Goal: Navigation & Orientation: Find specific page/section

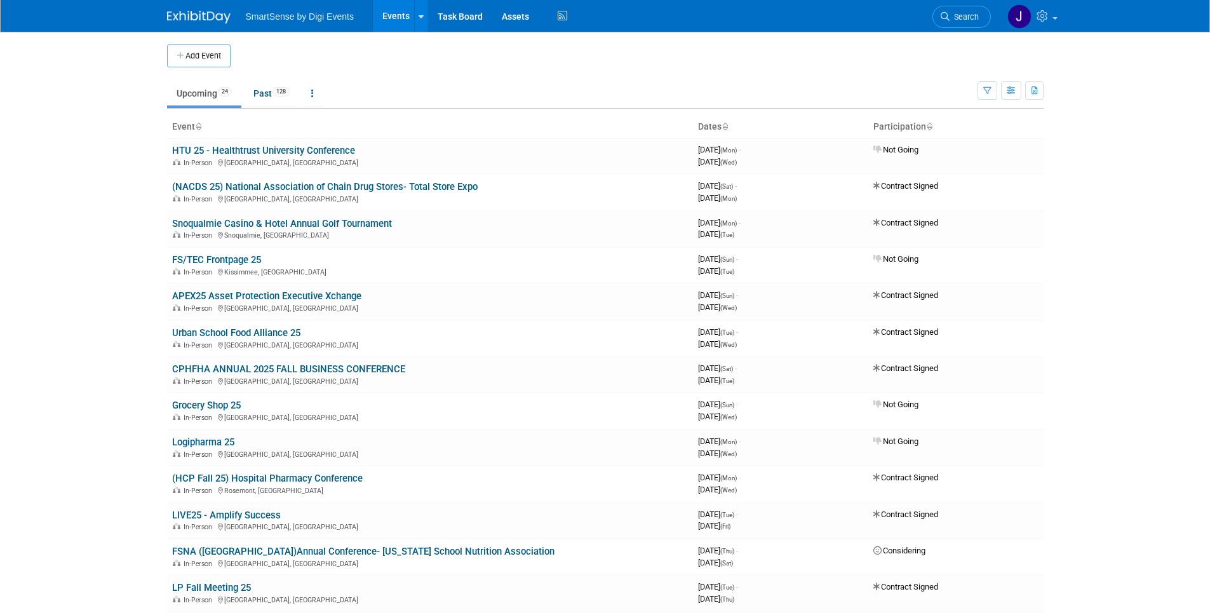
click at [67, 287] on body "SmartSense by Digi Events Events Add Event Bulk Upload Events Shareable Event B…" at bounding box center [605, 307] width 1210 height 615
drag, startPoint x: 122, startPoint y: 309, endPoint x: 128, endPoint y: 296, distance: 13.9
click at [122, 309] on body "SmartSense by Digi Events Events Add Event Bulk Upload Events Shareable Event B…" at bounding box center [605, 307] width 1210 height 615
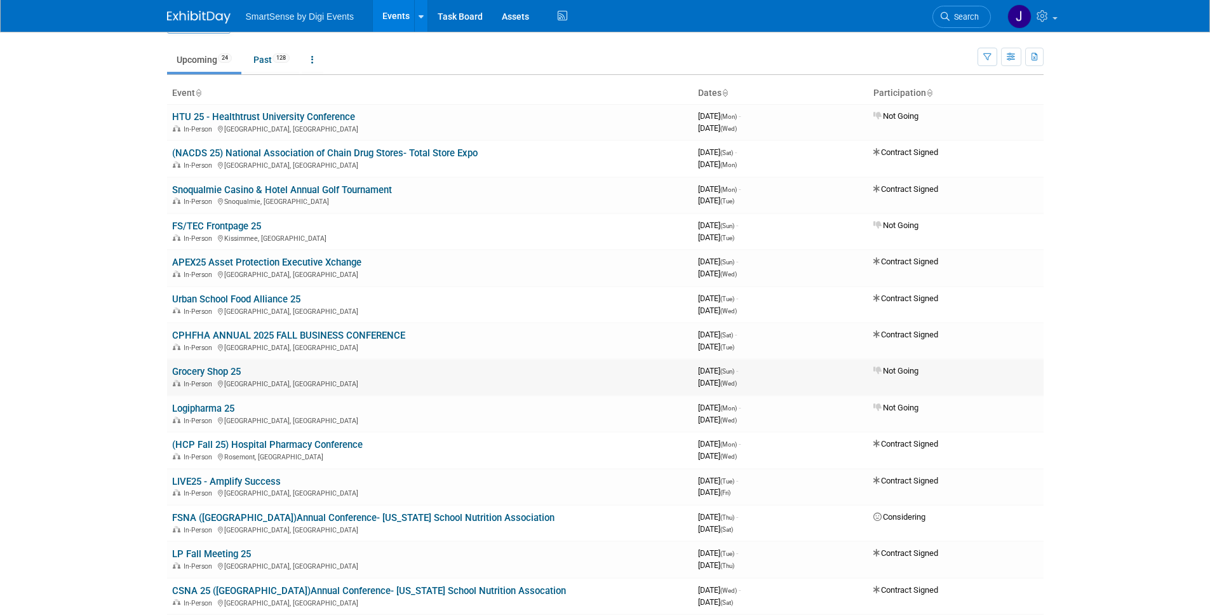
scroll to position [48, 0]
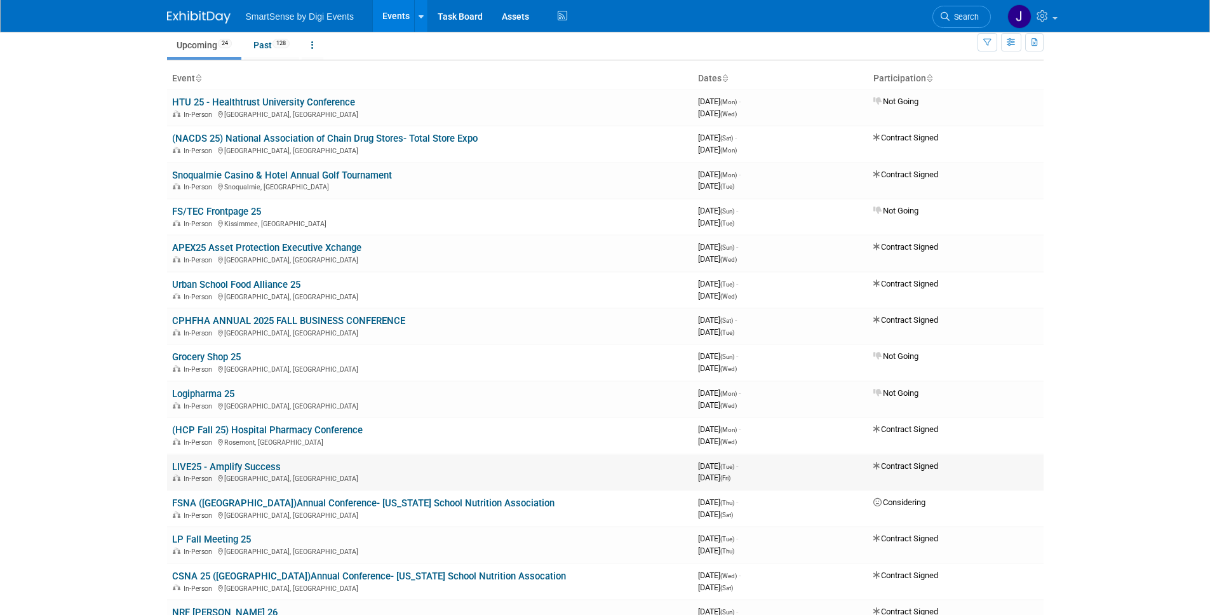
click at [208, 464] on link "LIVE25 - Amplify Success" at bounding box center [226, 466] width 109 height 11
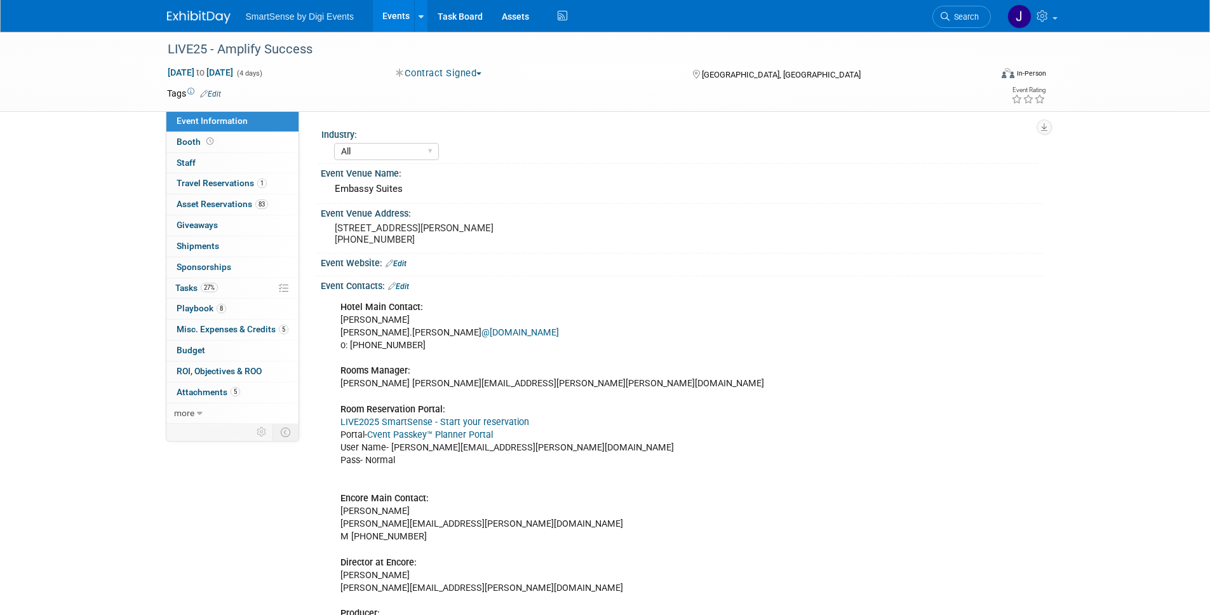
select select "All"
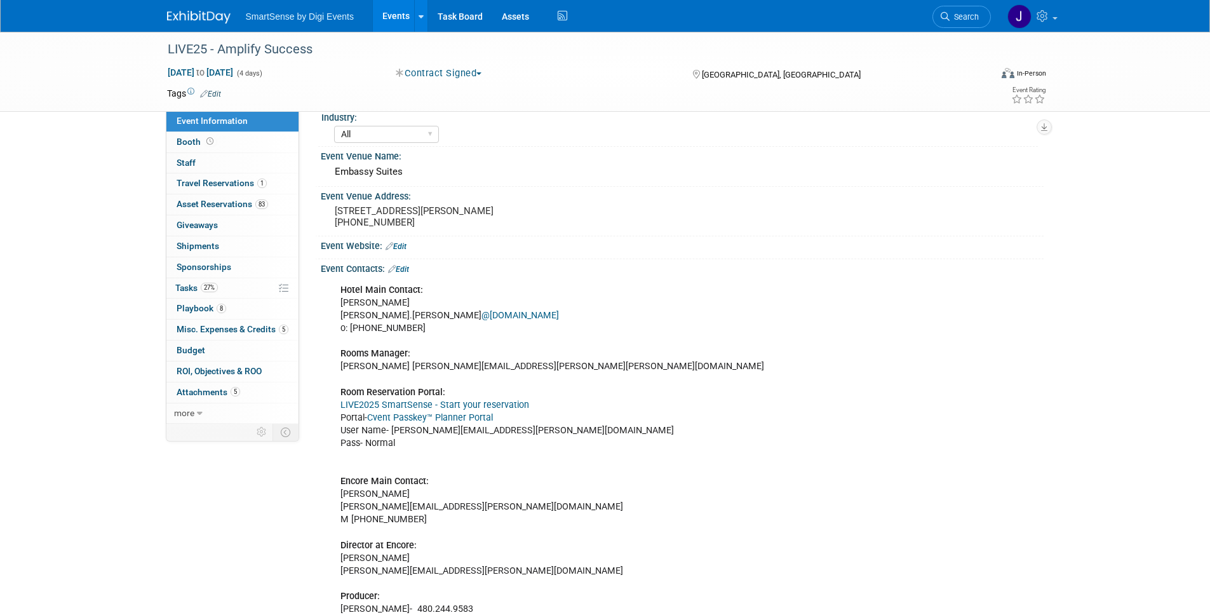
scroll to position [17, 0]
click at [187, 145] on span "Booth" at bounding box center [196, 142] width 39 height 10
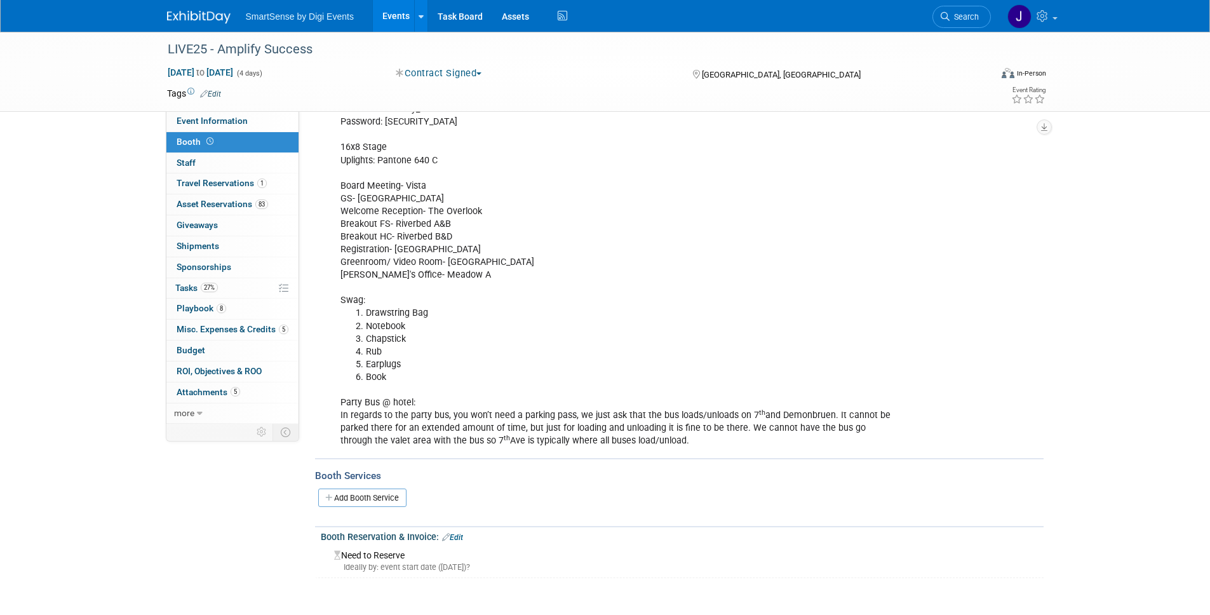
scroll to position [319, 0]
click at [208, 204] on span "Asset Reservations 83" at bounding box center [222, 204] width 91 height 10
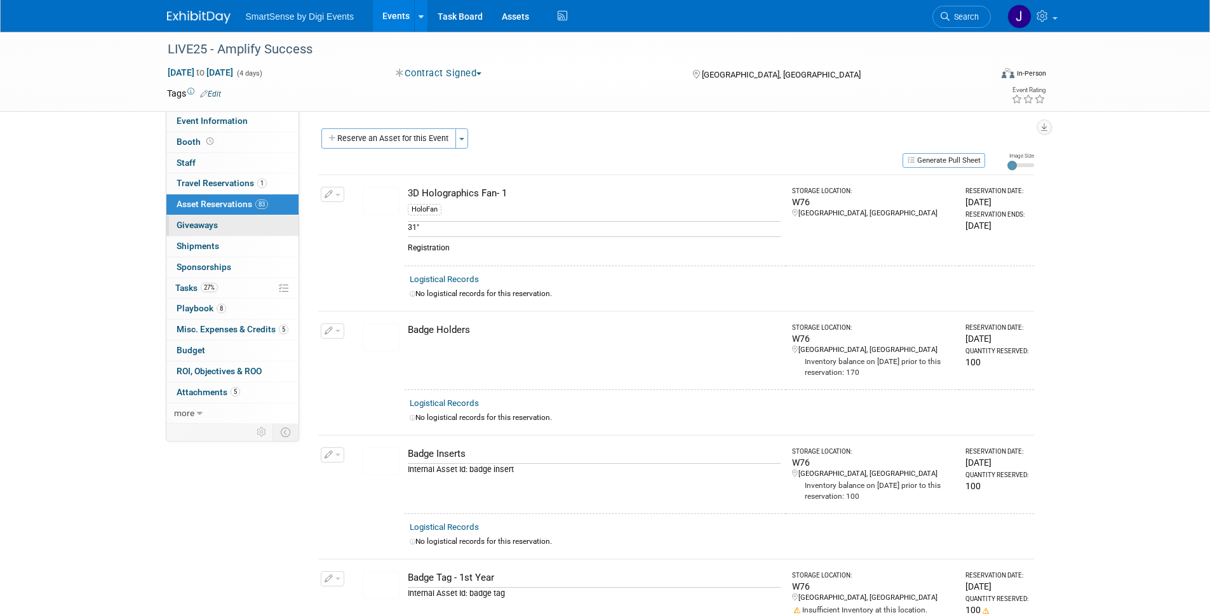
click at [208, 227] on span "Giveaways 0" at bounding box center [197, 225] width 41 height 10
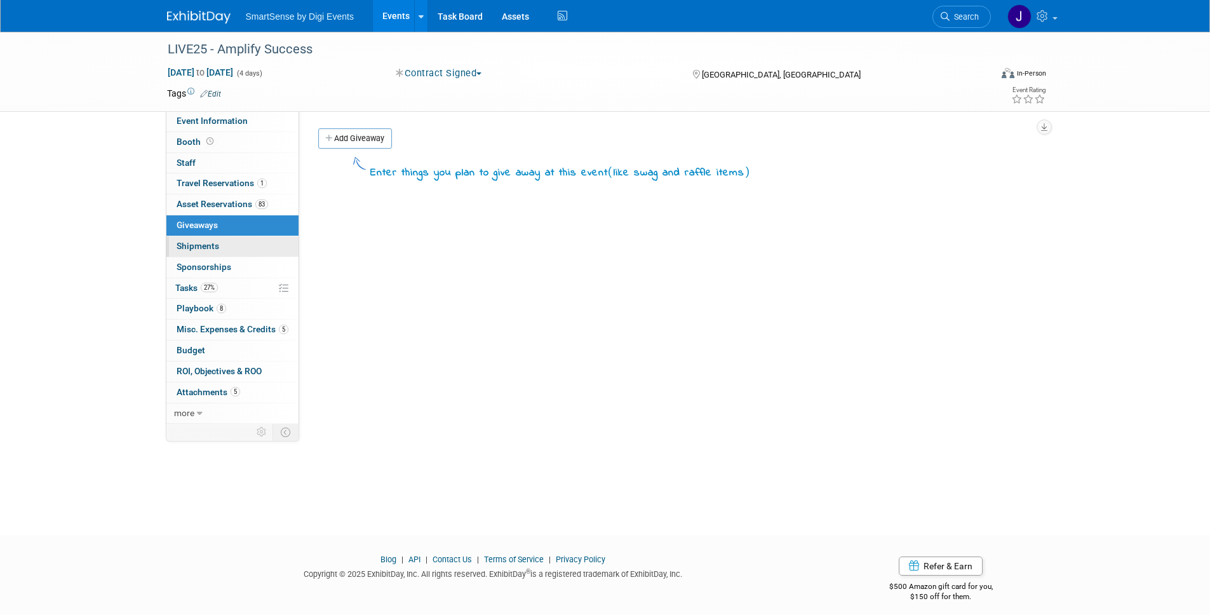
click at [211, 248] on span "Shipments 0" at bounding box center [198, 246] width 43 height 10
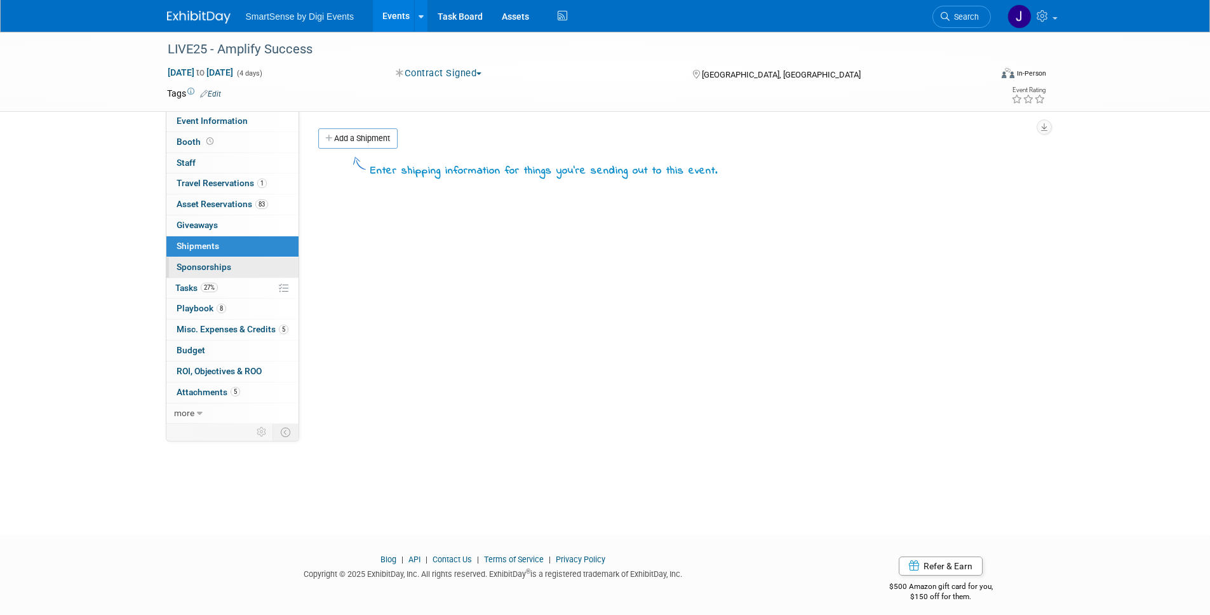
click at [214, 268] on span "Sponsorships 0" at bounding box center [204, 267] width 55 height 10
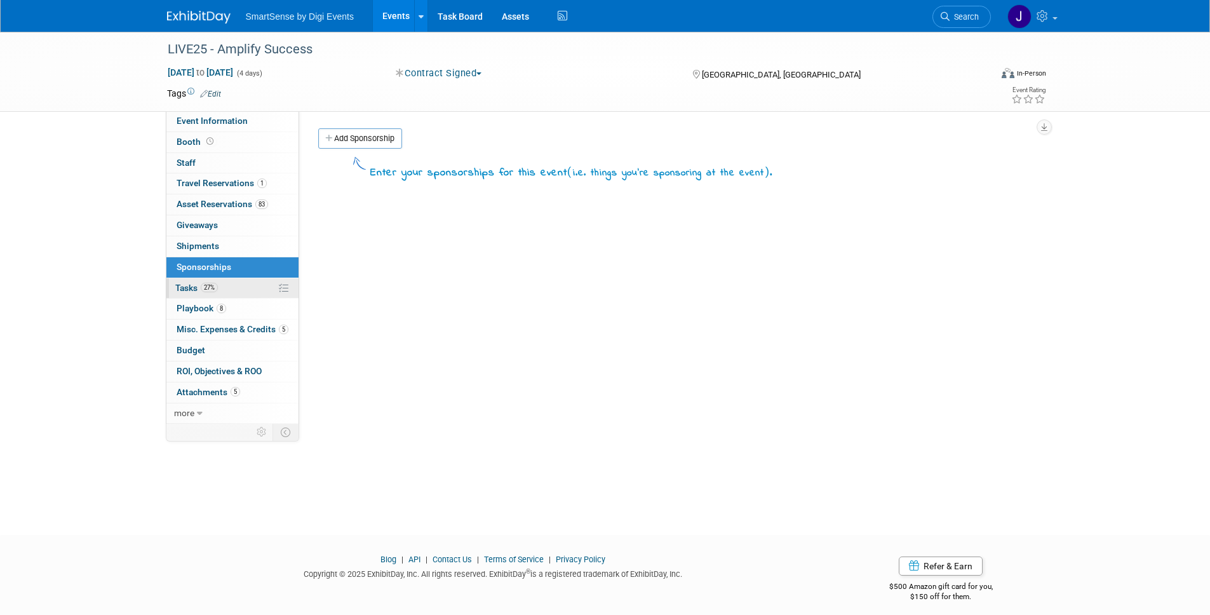
click at [212, 288] on span "27%" at bounding box center [209, 288] width 17 height 10
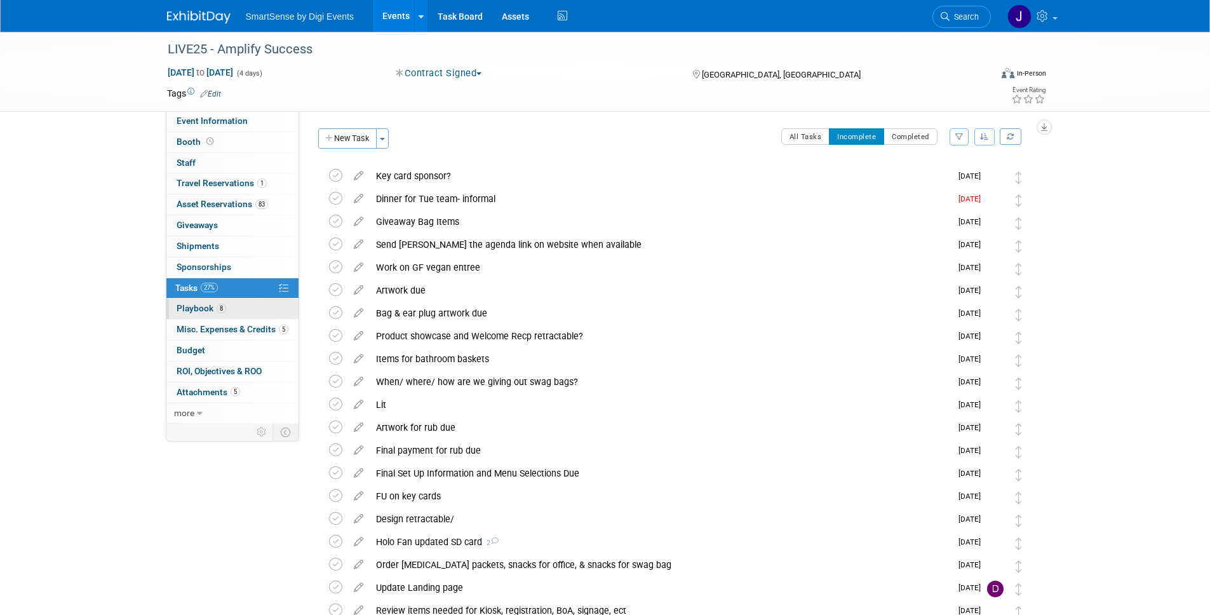
click at [206, 309] on span "Playbook 8" at bounding box center [202, 308] width 50 height 10
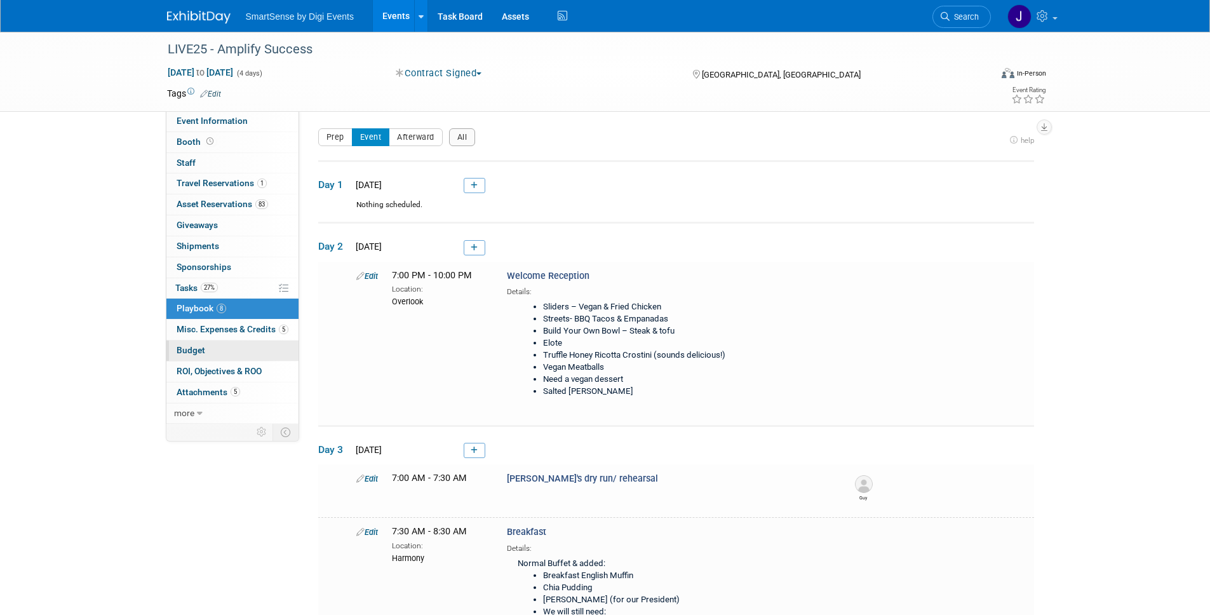
click at [206, 342] on link "Budget" at bounding box center [232, 350] width 132 height 20
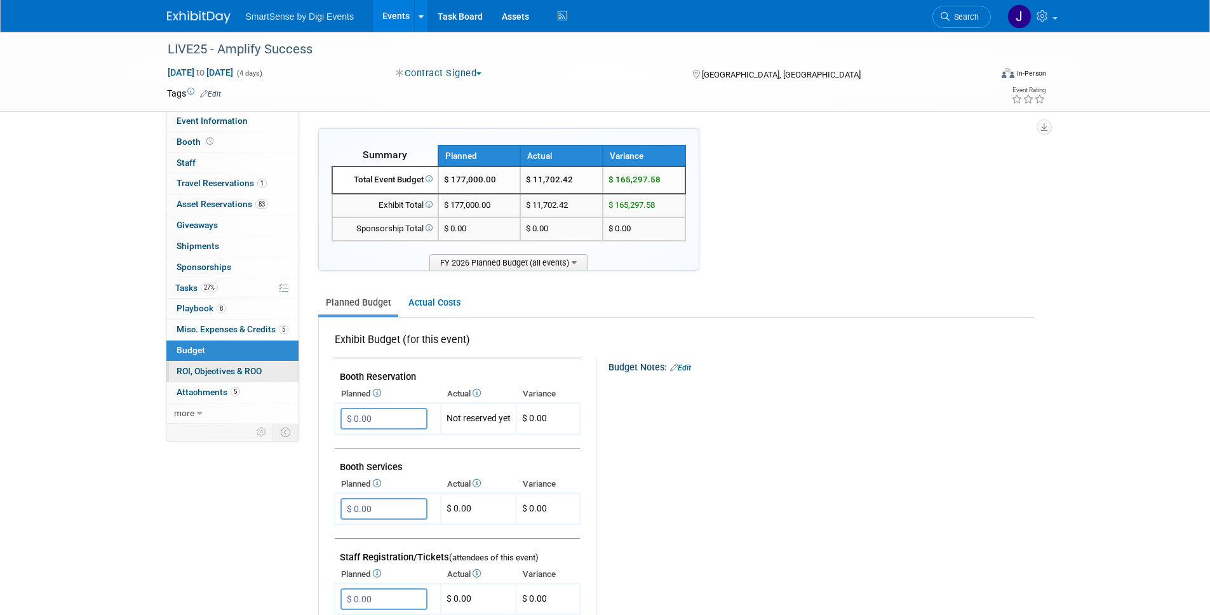
click at [203, 375] on span "ROI, Objectives & ROO 0" at bounding box center [219, 371] width 85 height 10
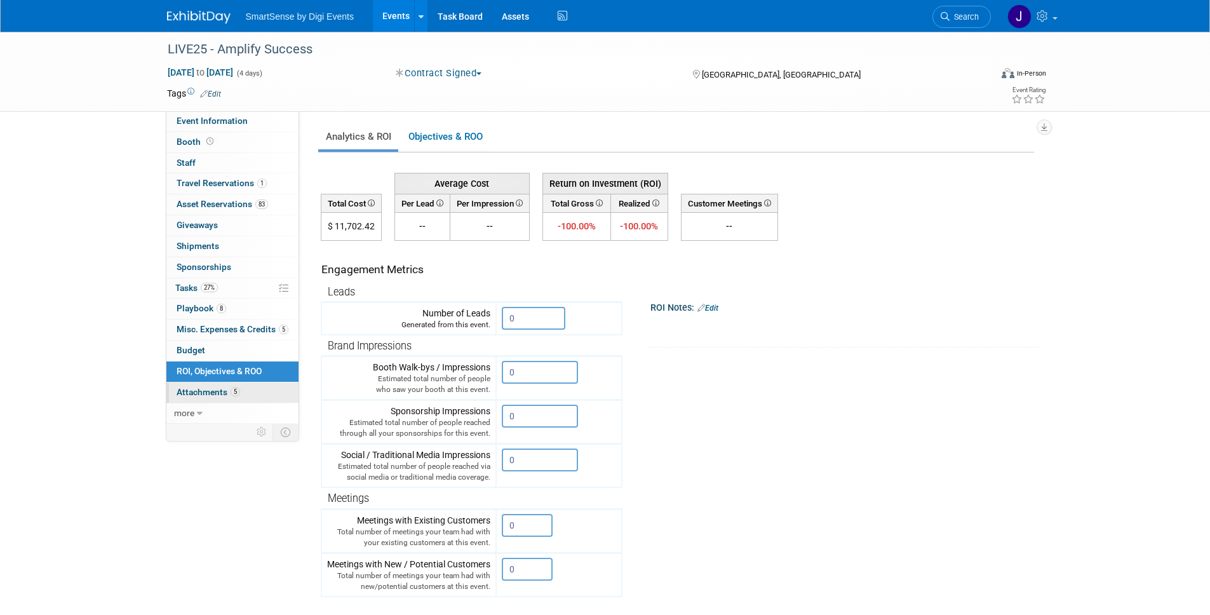
click at [201, 388] on span "Attachments 5" at bounding box center [208, 392] width 63 height 10
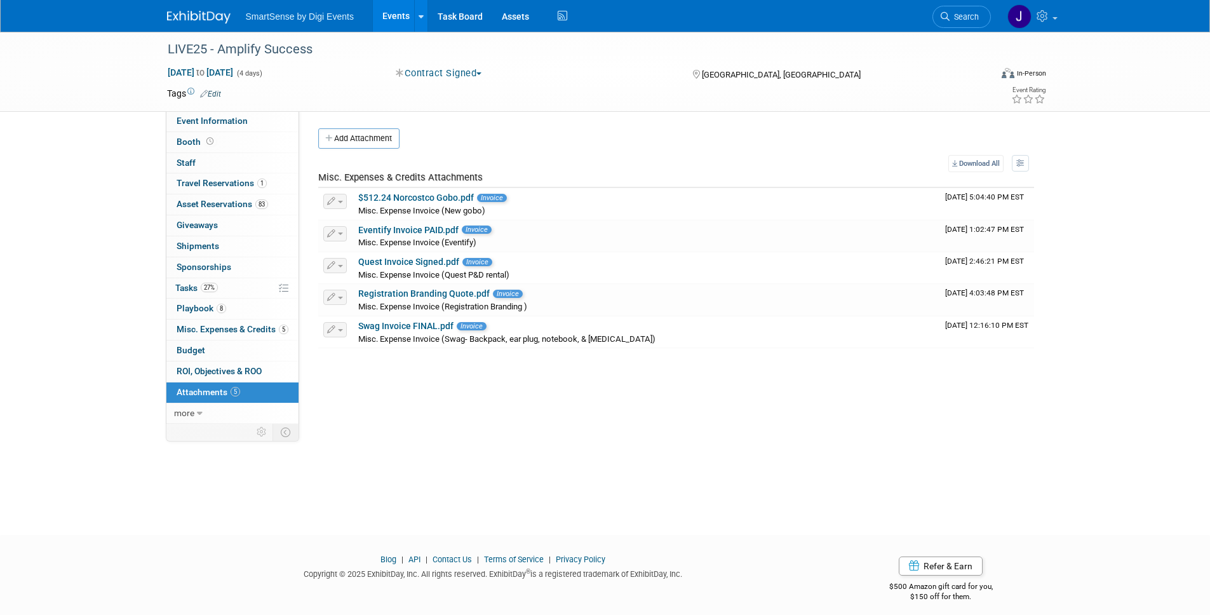
click at [98, 154] on div "LIVE25 - Amplify Success Oct 21, 2025 to Oct 24, 2025 (4 days) Oct 21, 2025 to …" at bounding box center [605, 272] width 1210 height 480
click at [496, 425] on div "LIVE25 - Amplify Success Oct 21, 2025 to Oct 24, 2025 (4 days) Oct 21, 2025 to …" at bounding box center [605, 272] width 1210 height 480
click at [93, 123] on div "LIVE25 - Amplify Success Oct 21, 2025 to Oct 24, 2025 (4 days) Oct 21, 2025 to …" at bounding box center [605, 272] width 1210 height 480
